Goal: Task Accomplishment & Management: Complete application form

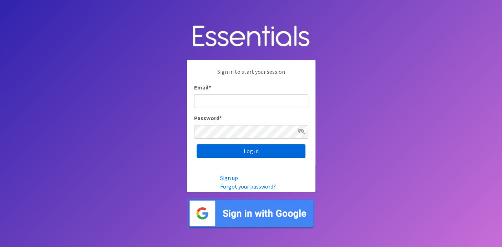
type input "deb@villagediaperbank.org"
click at [245, 149] on input "Log in" at bounding box center [251, 152] width 109 height 14
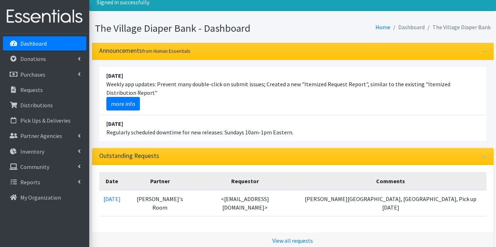
scroll to position [40, 0]
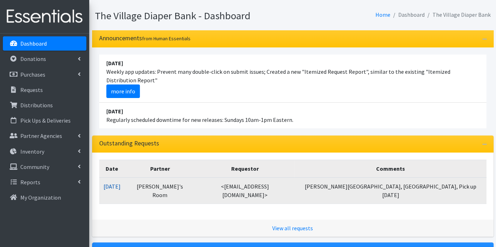
click at [121, 186] on link "[DATE]" at bounding box center [112, 186] width 17 height 7
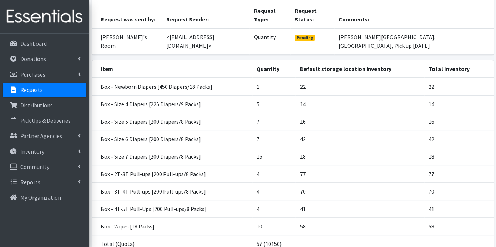
scroll to position [79, 0]
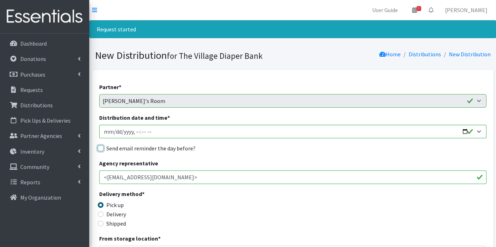
click at [101, 146] on input "Send email reminder the day before?" at bounding box center [101, 149] width 6 height 6
checkbox input "true"
click at [112, 130] on input "Distribution date and time *" at bounding box center [292, 132] width 387 height 14
click at [480, 131] on input "Distribution date and time *" at bounding box center [292, 132] width 387 height 14
click at [466, 130] on input "Distribution date and time *" at bounding box center [292, 132] width 387 height 14
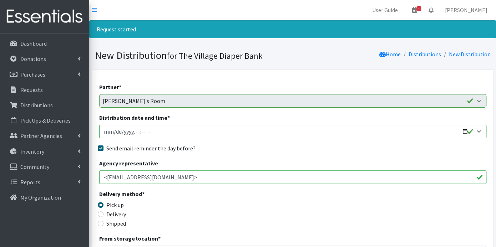
type input "[DATE]T23:59"
click at [305, 202] on div "Delivery method * Pick up Delivery Shipped Shipping cost" at bounding box center [292, 212] width 387 height 45
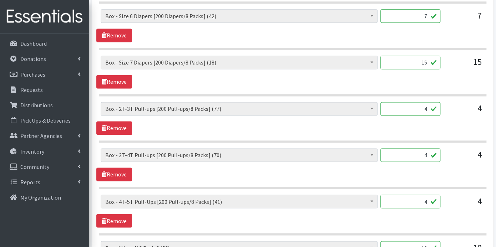
scroll to position [599, 0]
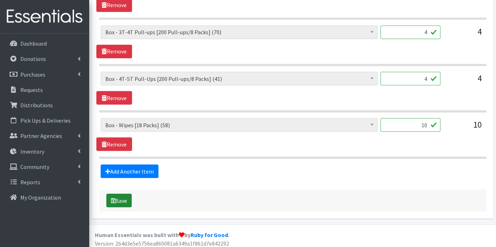
click at [123, 194] on button "Save" at bounding box center [118, 201] width 25 height 14
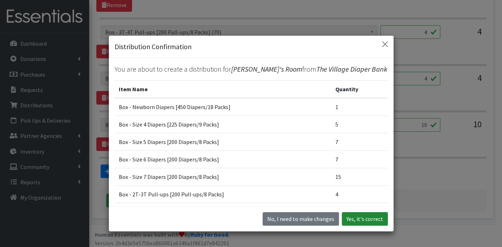
click at [367, 221] on button "Yes, it's correct" at bounding box center [365, 219] width 46 height 14
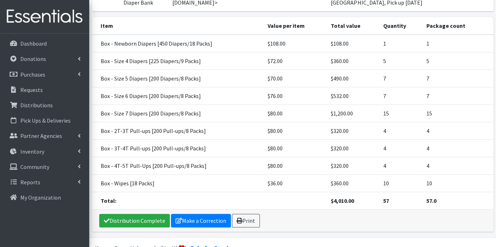
scroll to position [138, 0]
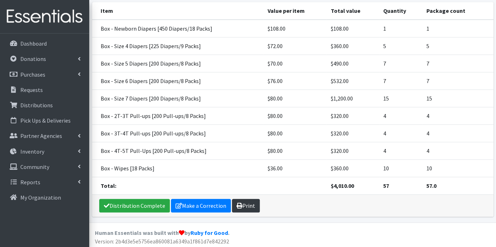
click at [241, 199] on link "Print" at bounding box center [246, 206] width 28 height 14
